Goal: Information Seeking & Learning: Learn about a topic

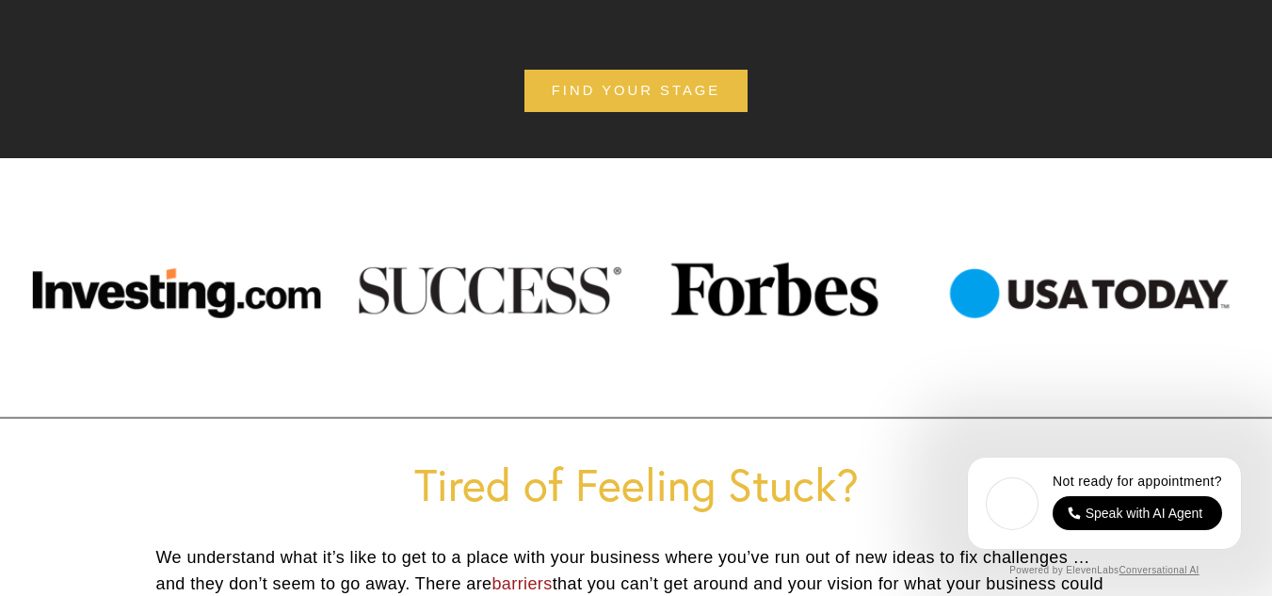
scroll to position [471, 0]
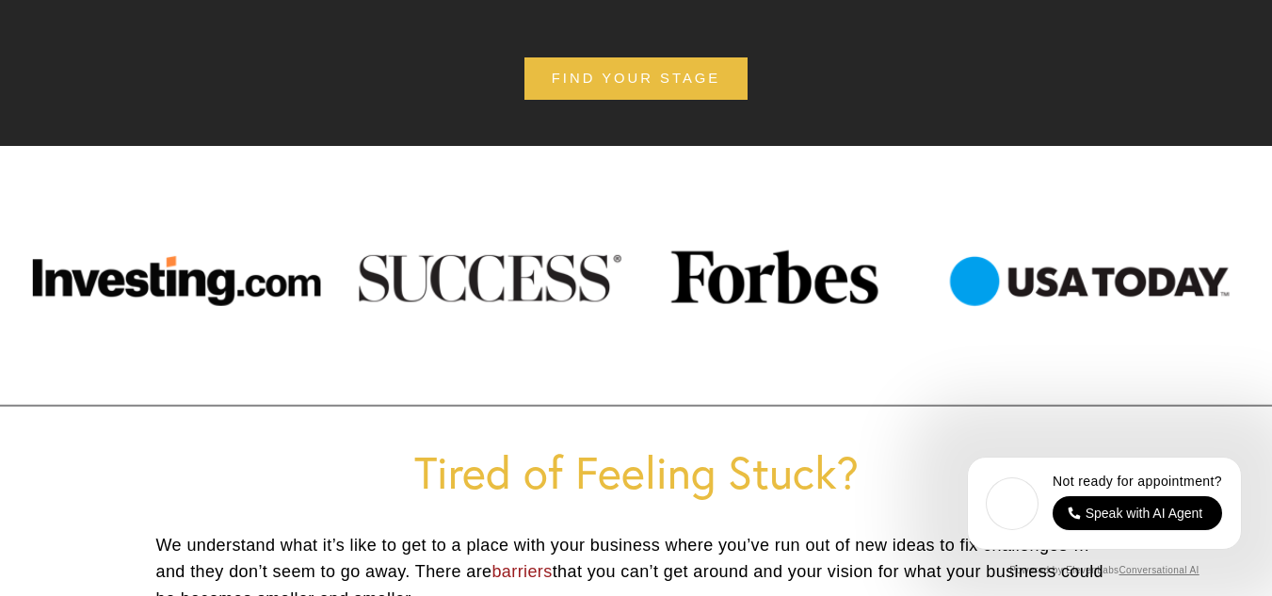
click at [717, 278] on div at bounding box center [636, 275] width 1272 height 137
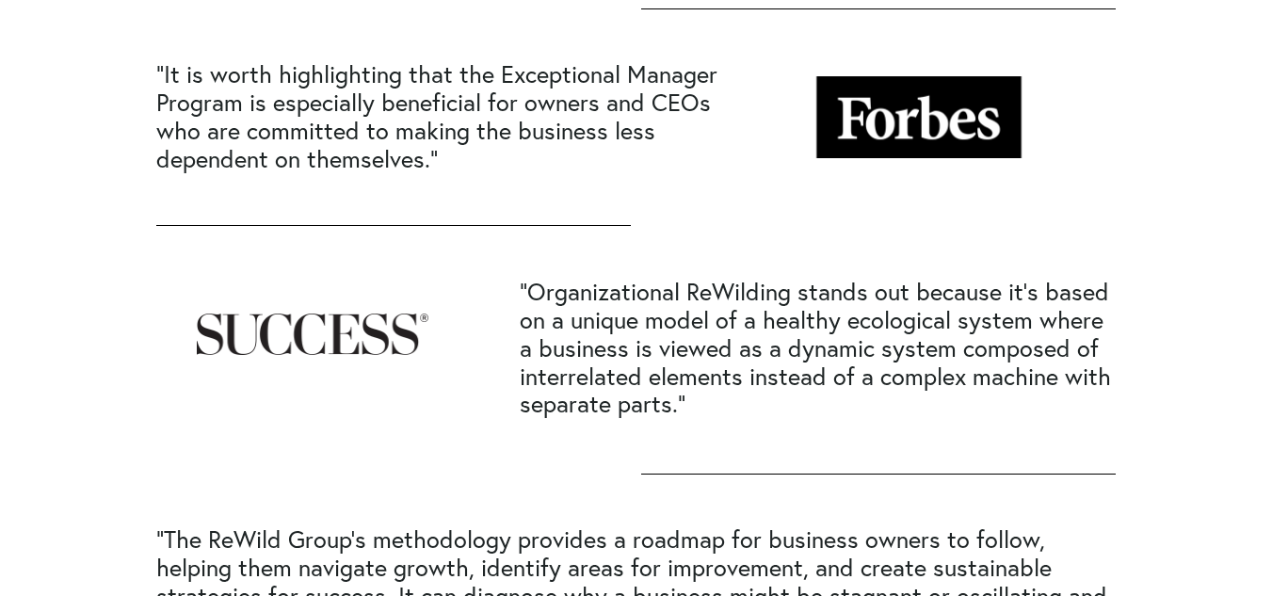
scroll to position [377, 0]
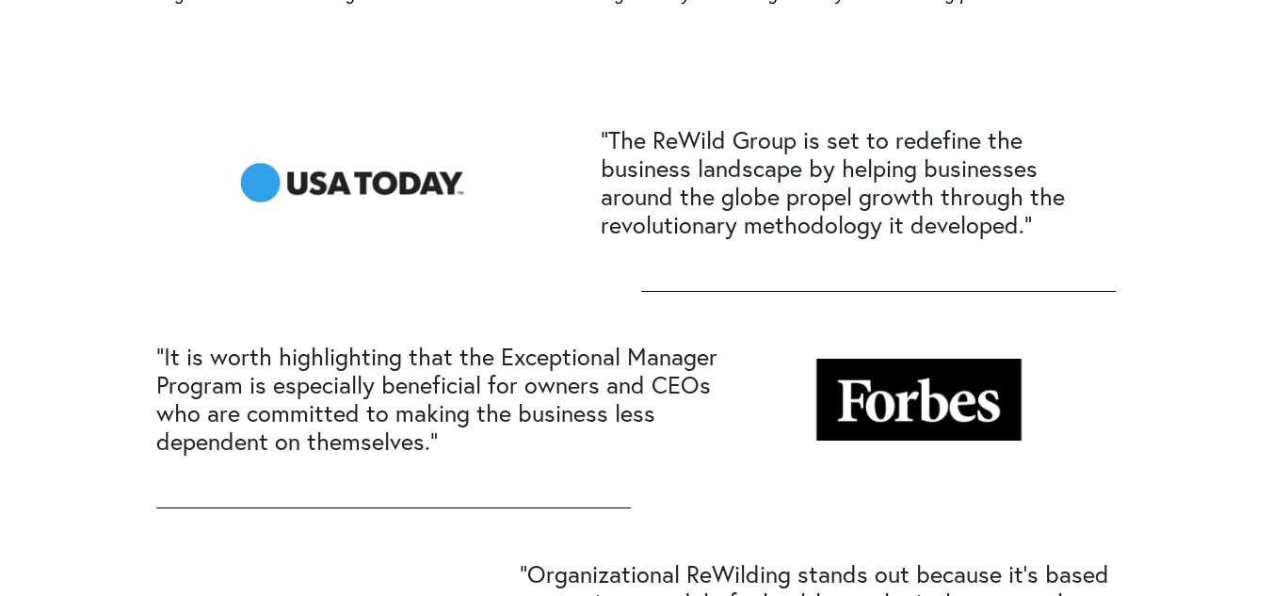
click at [920, 402] on div at bounding box center [919, 400] width 233 height 82
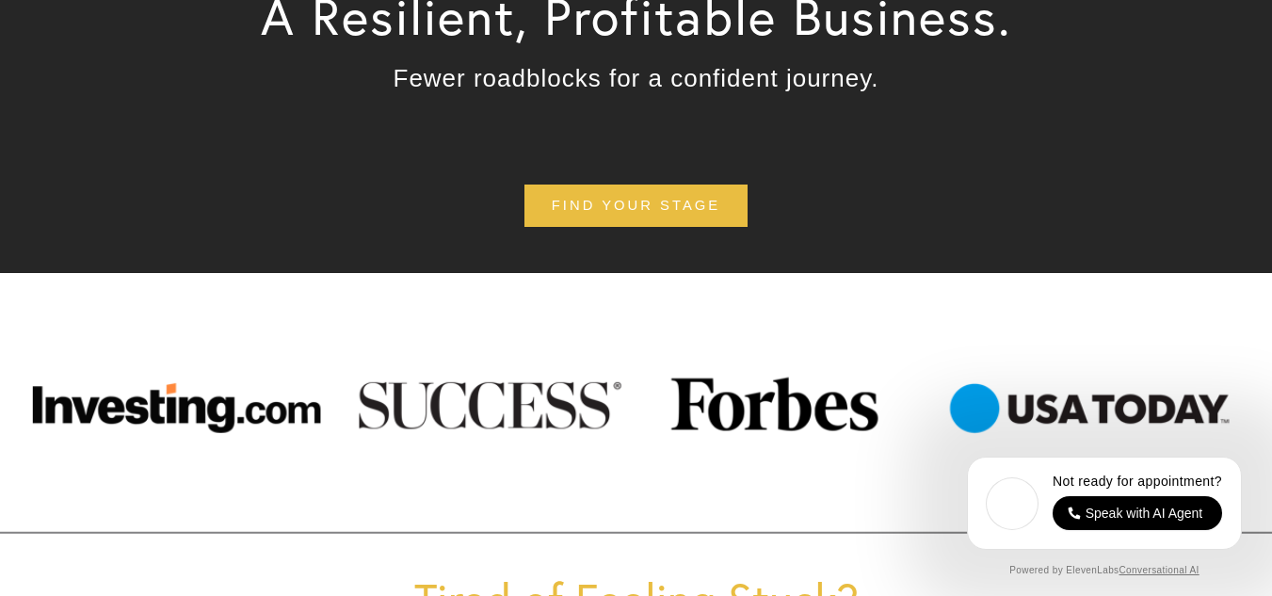
scroll to position [377, 0]
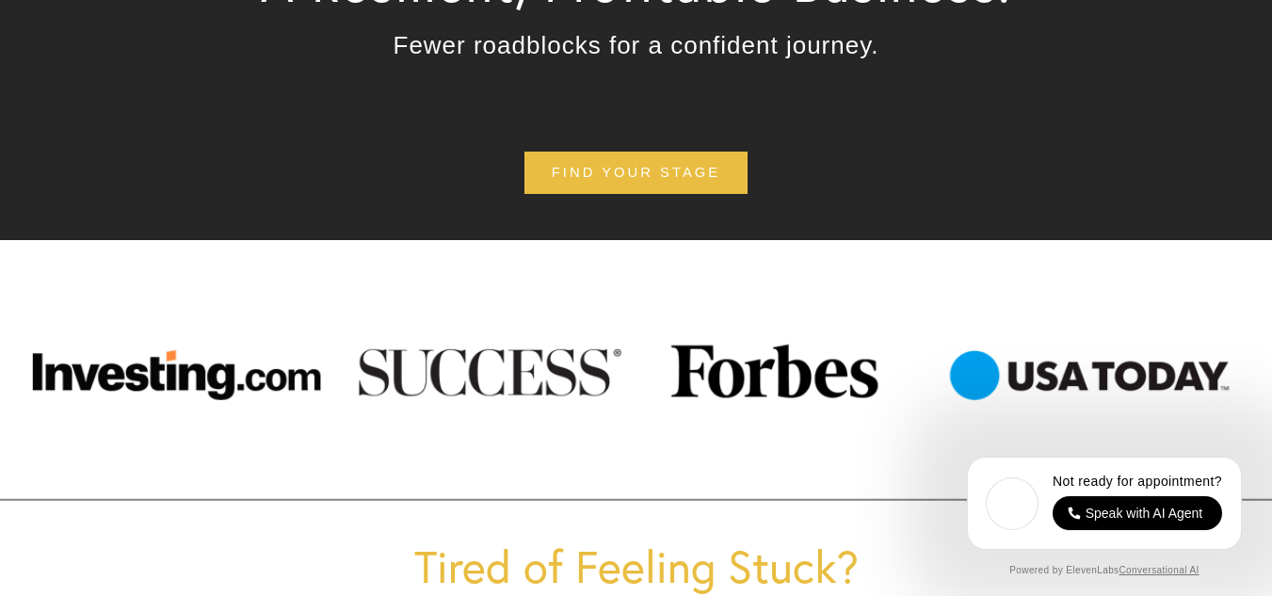
click at [817, 358] on div at bounding box center [636, 369] width 1272 height 137
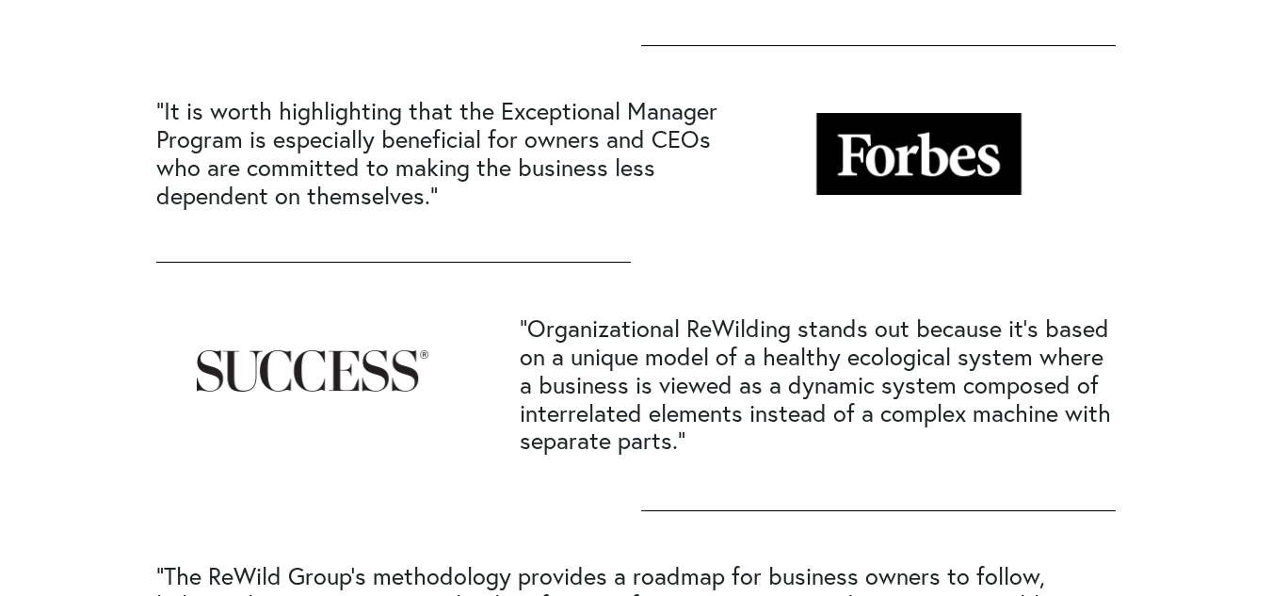
scroll to position [565, 0]
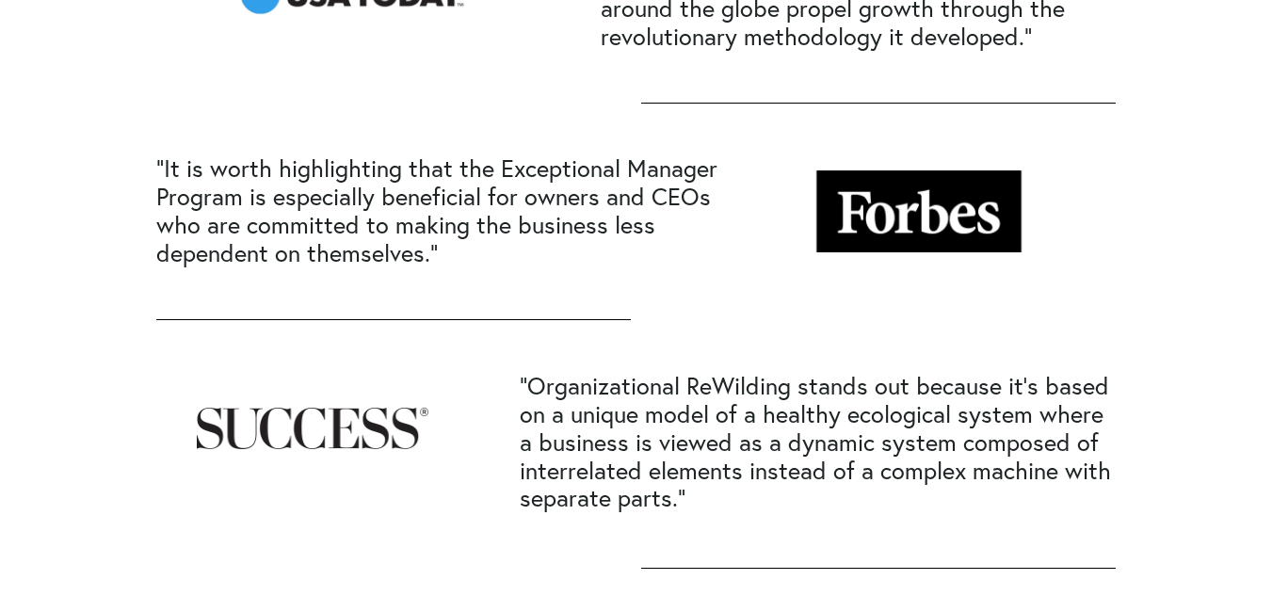
click at [916, 230] on div at bounding box center [919, 211] width 233 height 82
